Goal: Browse casually: Explore the website without a specific task or goal

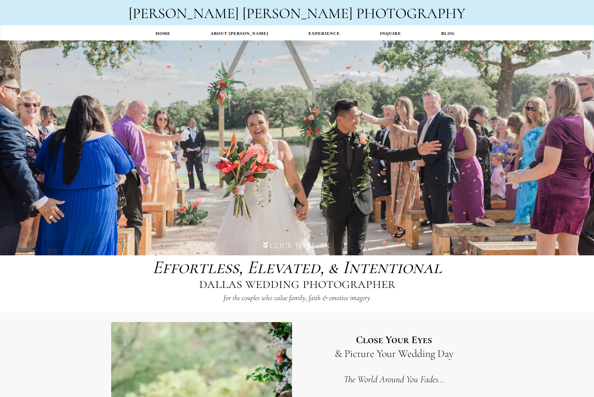
click at [98, 25] on div "Home ABOUT [PERSON_NAME] EXPERIENCE INQUIRE BLOG" at bounding box center [297, 33] width 594 height 17
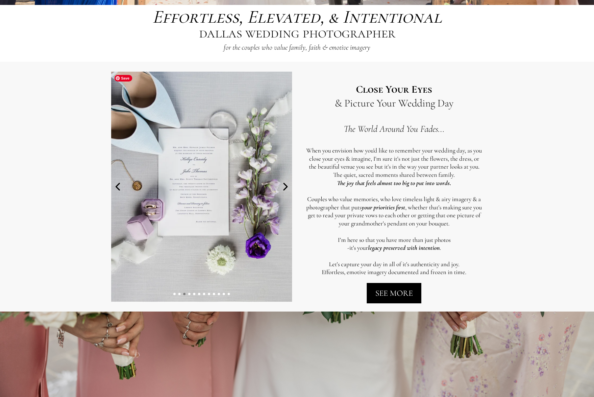
scroll to position [255, 0]
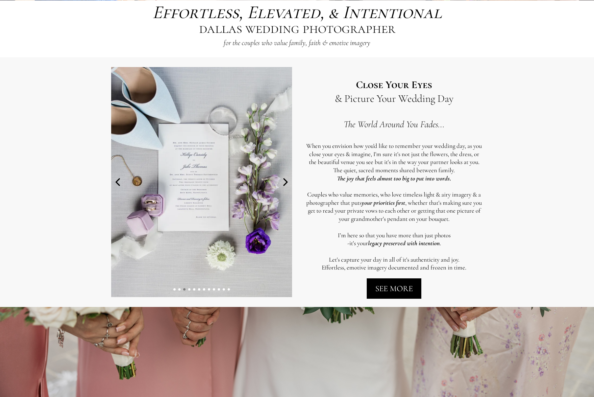
click at [285, 179] on icon at bounding box center [285, 182] width 13 height 13
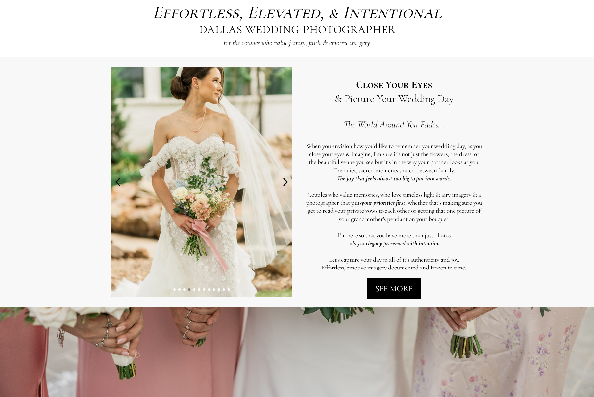
click at [285, 179] on icon at bounding box center [285, 182] width 13 height 13
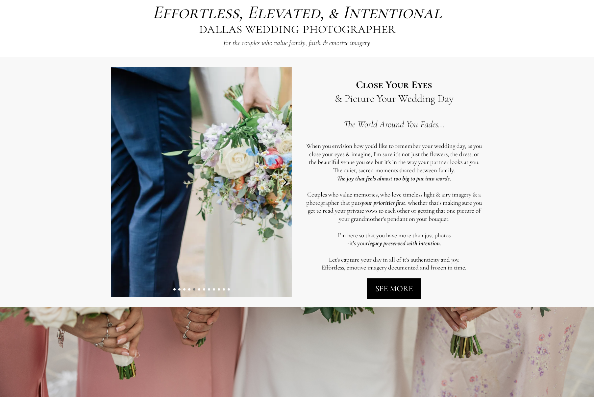
click at [285, 179] on icon at bounding box center [285, 182] width 13 height 13
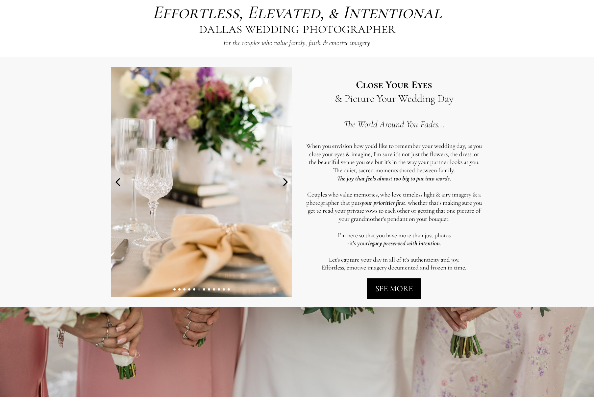
click at [285, 179] on icon at bounding box center [285, 182] width 13 height 13
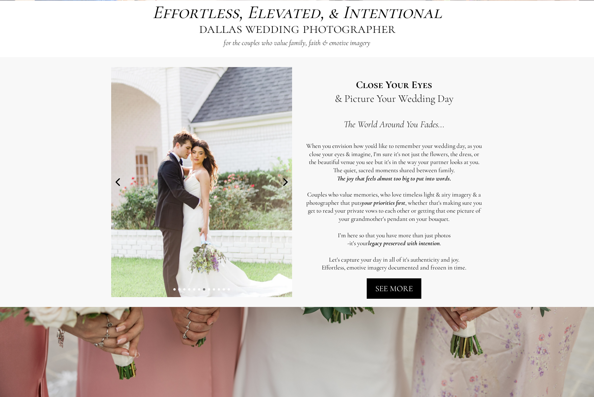
click at [285, 179] on icon at bounding box center [285, 182] width 13 height 13
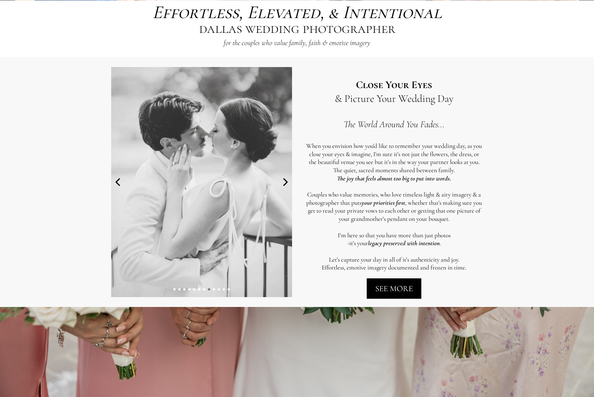
click at [285, 179] on icon at bounding box center [285, 182] width 13 height 13
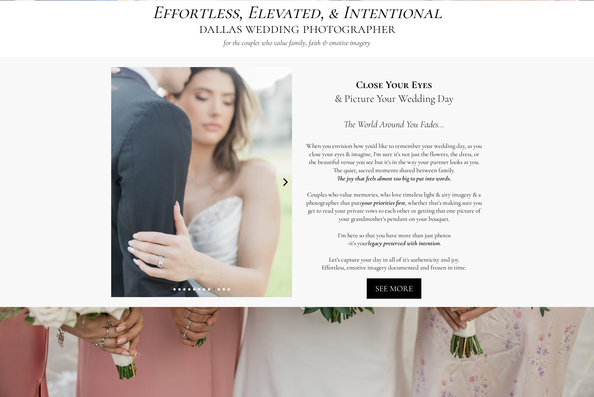
click at [285, 179] on icon at bounding box center [285, 182] width 13 height 13
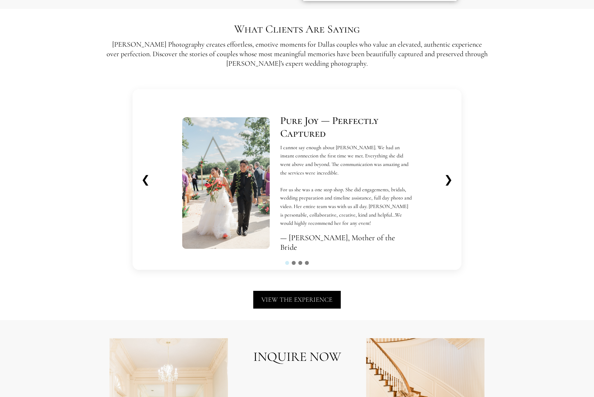
scroll to position [6, 0]
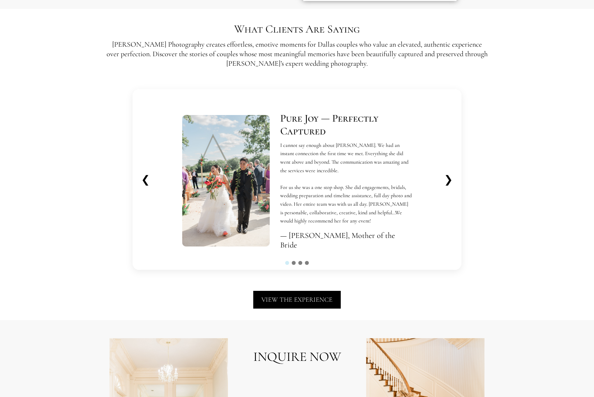
click at [450, 181] on button "❯" at bounding box center [448, 180] width 19 height 18
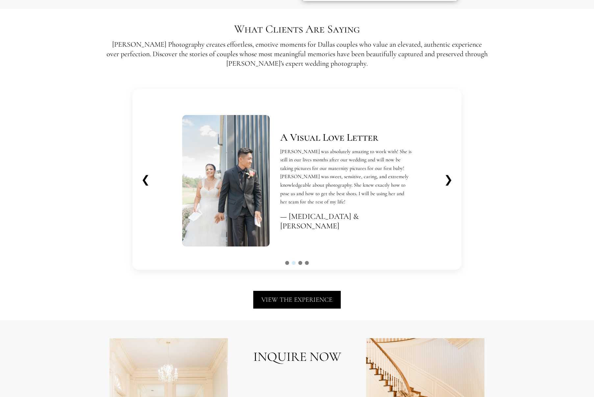
click at [450, 181] on button "❯" at bounding box center [448, 180] width 19 height 18
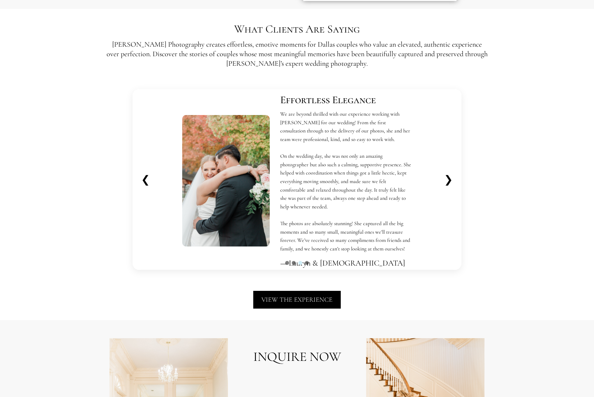
click at [450, 181] on button "❯" at bounding box center [448, 180] width 19 height 18
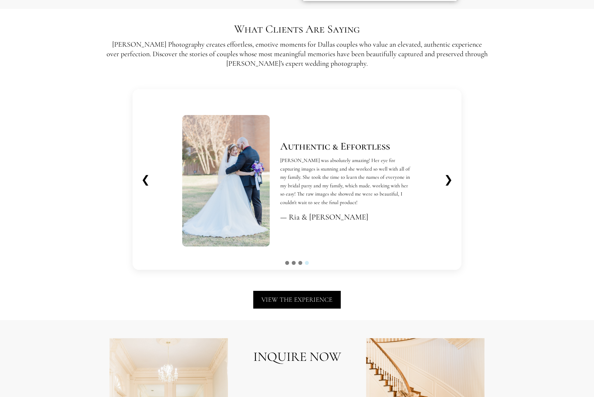
click at [450, 181] on button "❯" at bounding box center [448, 180] width 19 height 18
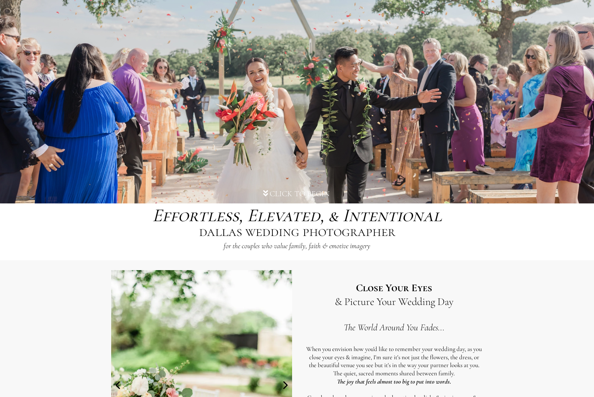
scroll to position [50, 0]
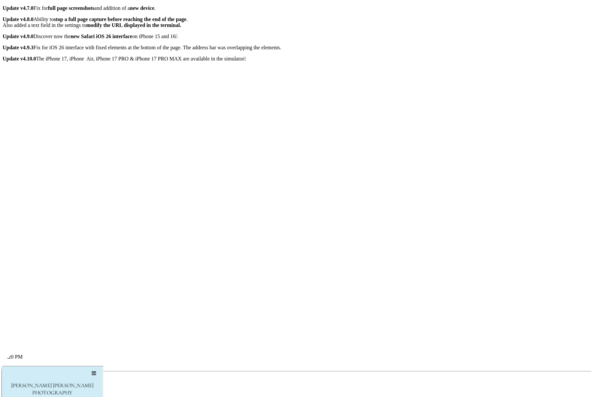
scroll to position [0, 0]
click at [16, 385] on icon "button" at bounding box center [16, 385] width 0 height 0
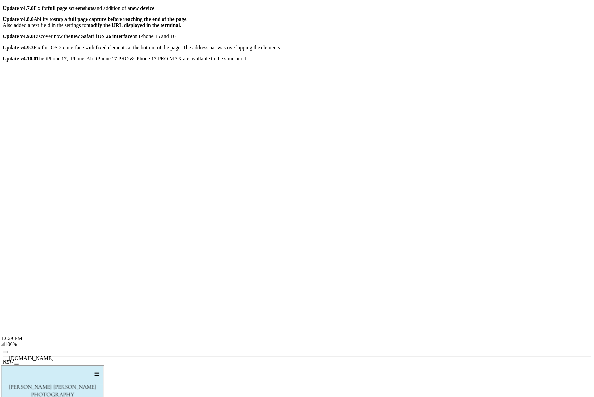
scroll to position [32, 0]
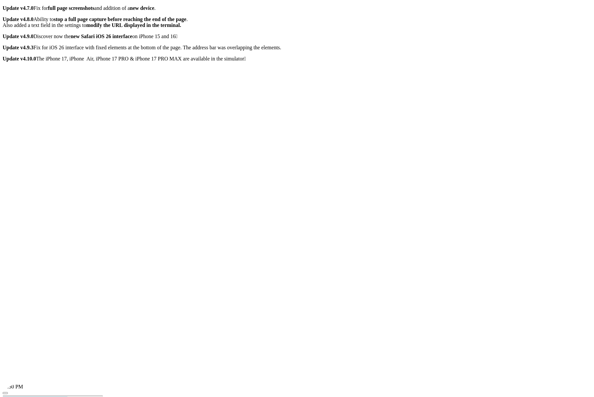
scroll to position [0, 0]
